Goal: Use online tool/utility: Utilize a website feature to perform a specific function

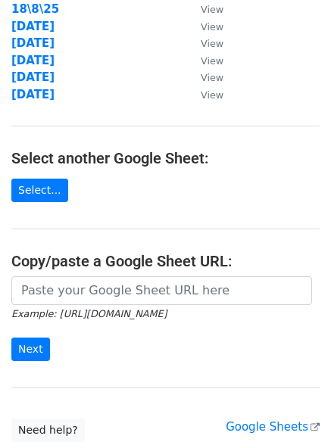
scroll to position [263, 0]
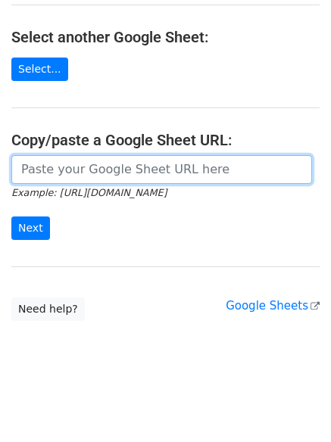
click at [108, 176] on input "url" at bounding box center [161, 169] width 300 height 29
paste input "https://docs.google.com/spreadsheets/d/1is5yLDKEUVZMd9NR7oFMV4XsRzviu8U2pZKTS0T…"
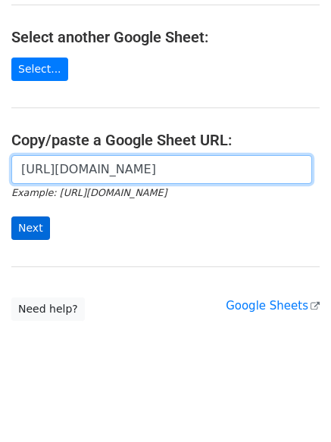
scroll to position [0, 335]
type input "https://docs.google.com/spreadsheets/d/1is5yLDKEUVZMd9NR7oFMV4XsRzviu8U2pZKTS0T…"
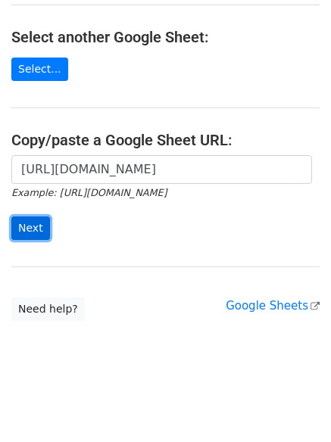
scroll to position [0, 0]
click at [30, 223] on input "Next" at bounding box center [30, 227] width 39 height 23
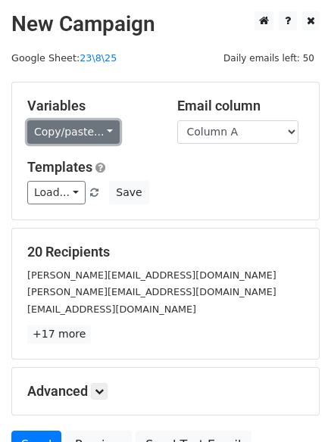
click at [85, 132] on link "Copy/paste..." at bounding box center [73, 131] width 92 height 23
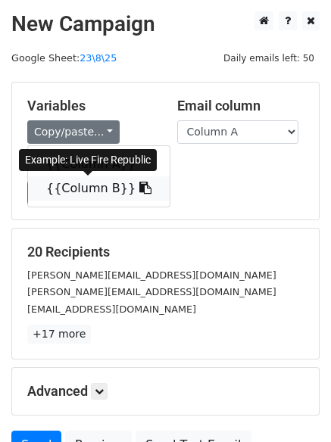
click at [62, 190] on link "{{Column B}}" at bounding box center [99, 188] width 142 height 24
